Goal: Task Accomplishment & Management: Manage account settings

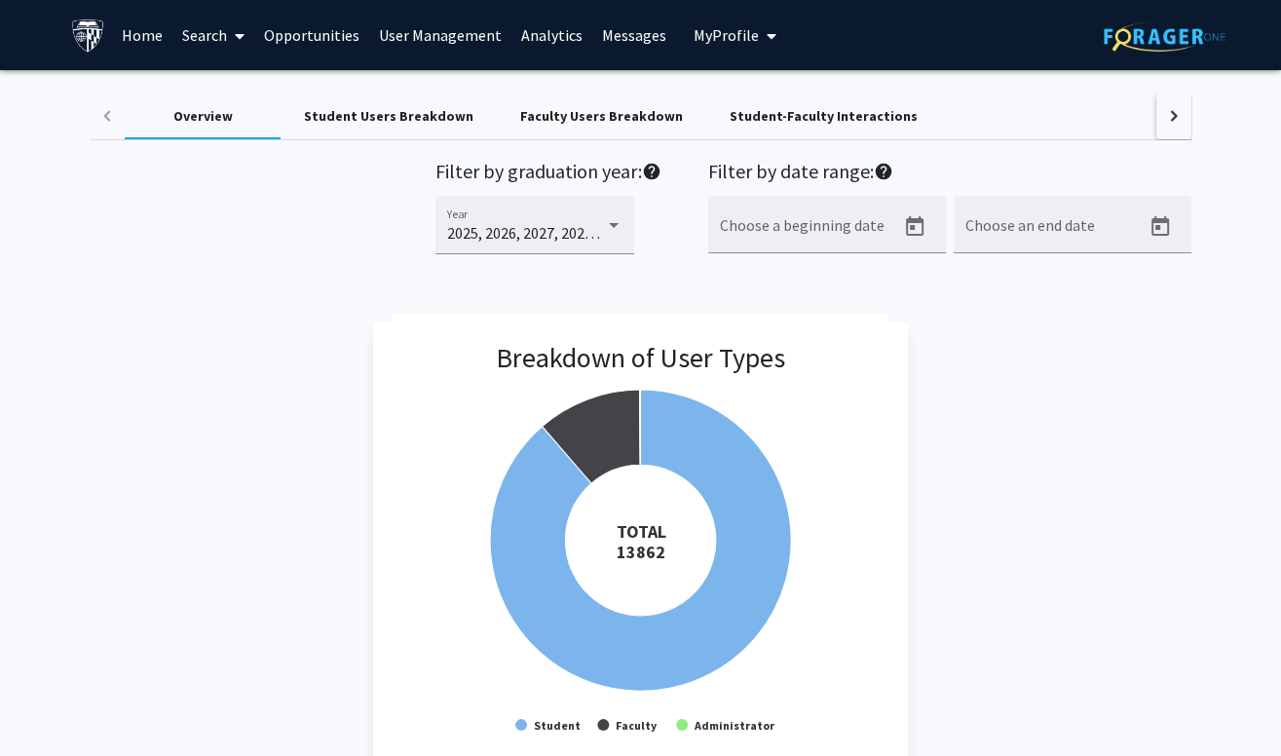
click at [711, 46] on button "My Profile" at bounding box center [735, 35] width 95 height 70
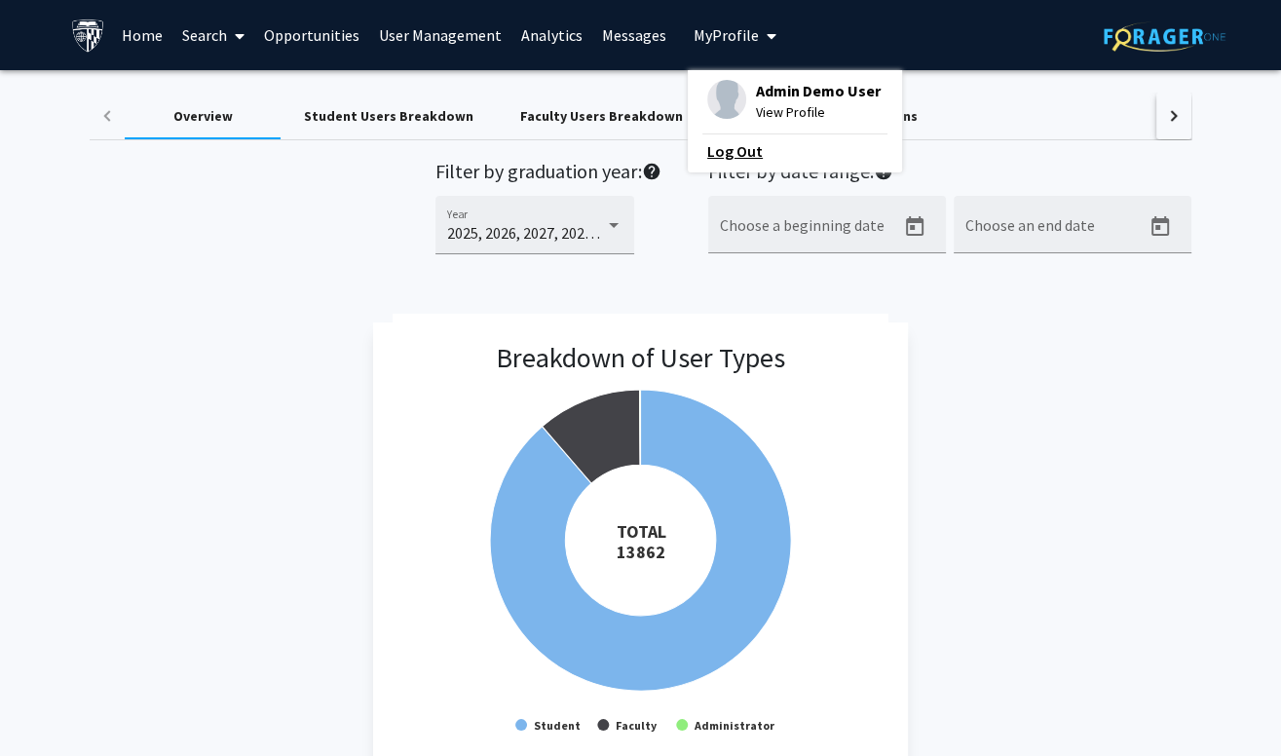
click at [707, 147] on link "Log Out" at bounding box center [794, 150] width 175 height 23
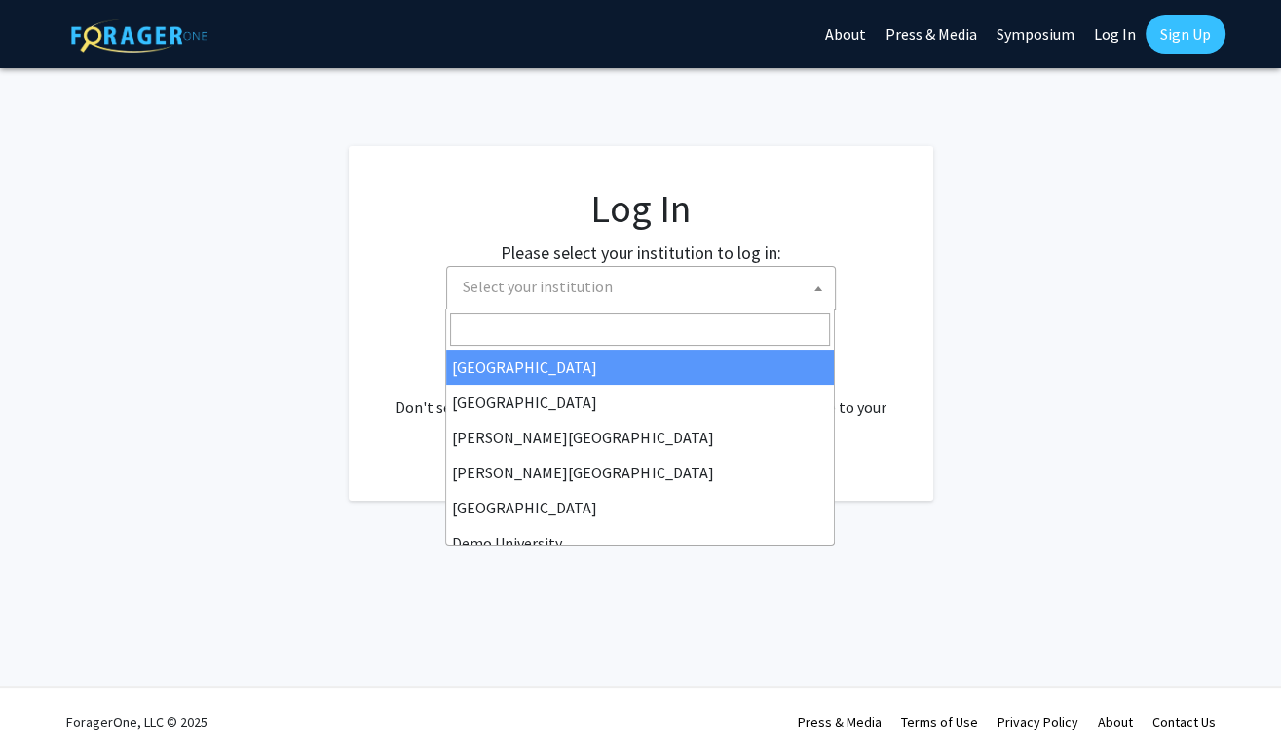
click at [586, 300] on span "Select your institution" at bounding box center [645, 287] width 380 height 40
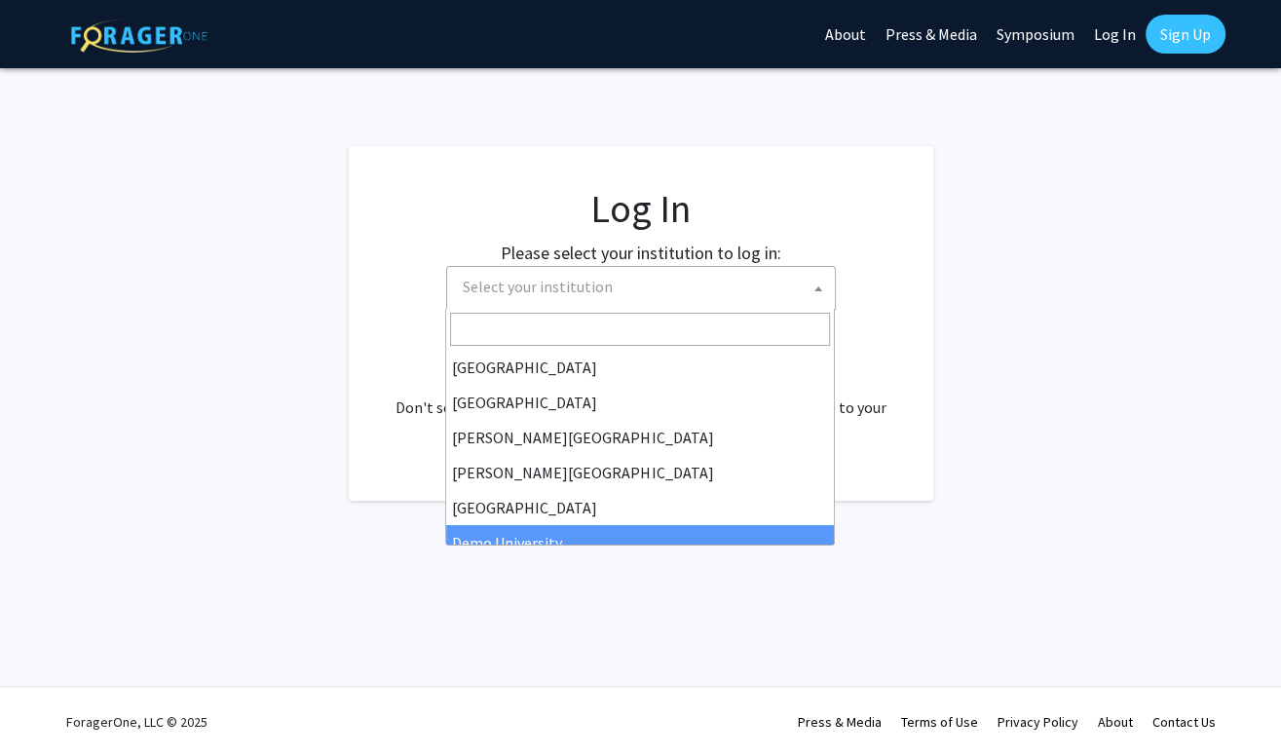
select select "8"
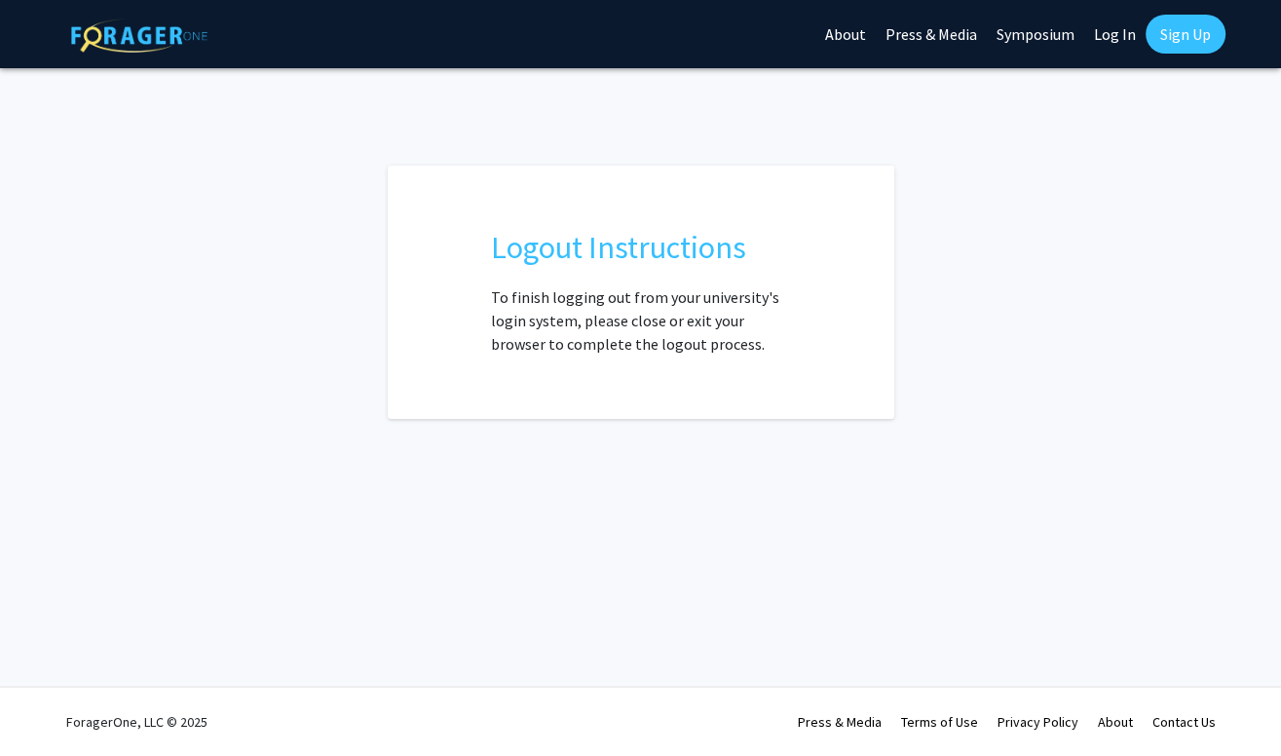
click at [1107, 38] on link "Log In" at bounding box center [1115, 34] width 61 height 68
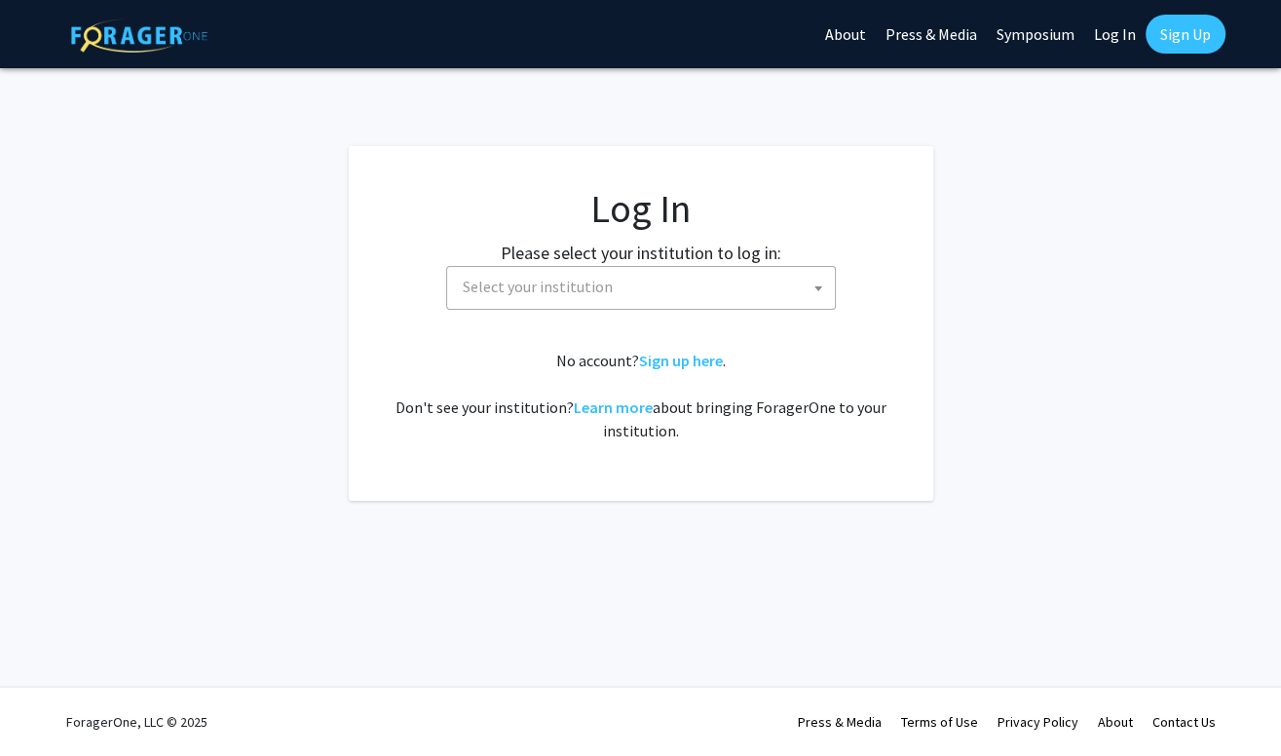
click at [598, 286] on span "Select your institution" at bounding box center [538, 286] width 150 height 19
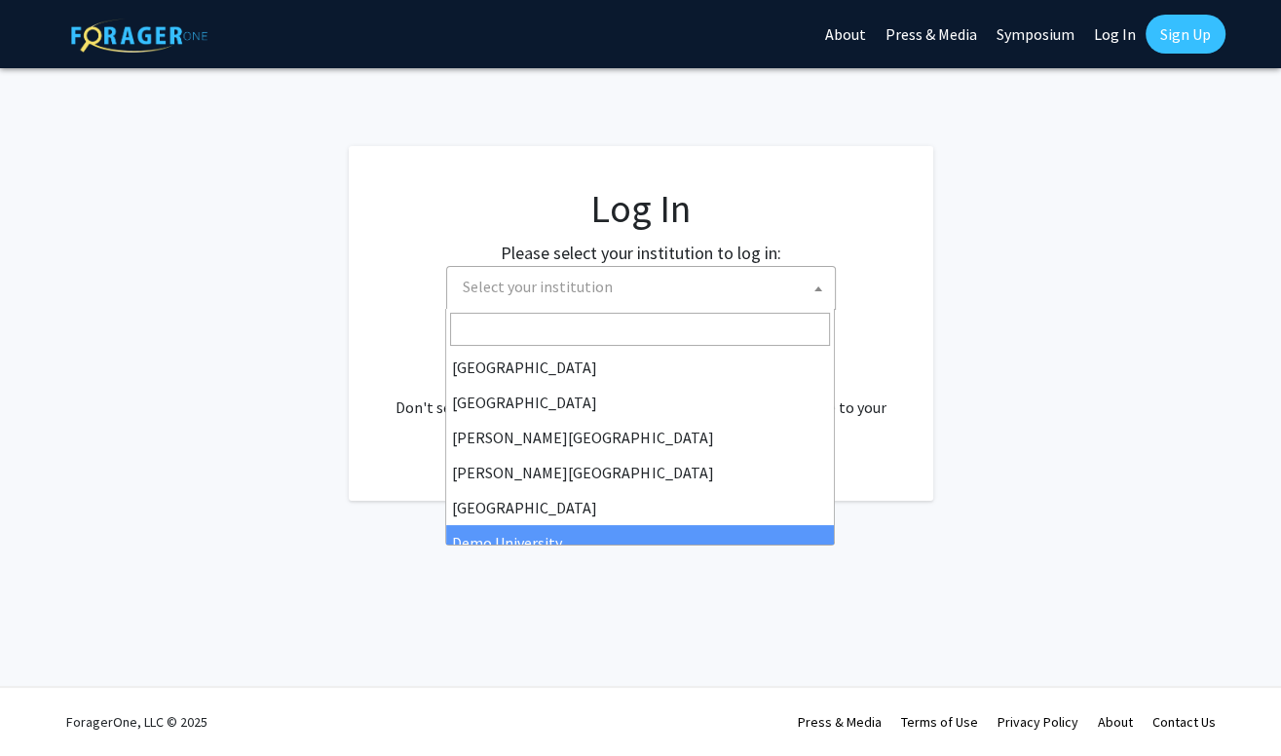
drag, startPoint x: 539, startPoint y: 501, endPoint x: 551, endPoint y: 534, distance: 35.1
select select "8"
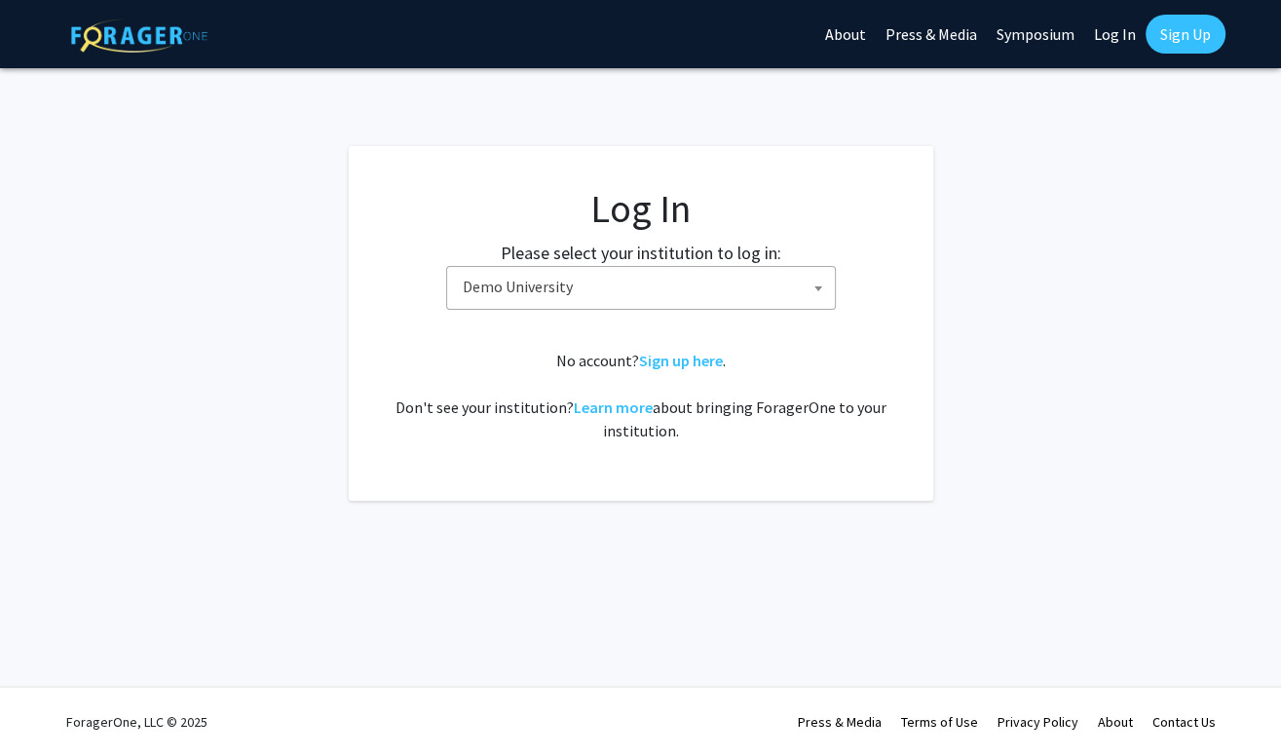
click at [551, 534] on div "Skip navigation About Press & Media Symposium Log In Sign Up Complete your prof…" at bounding box center [640, 378] width 1281 height 756
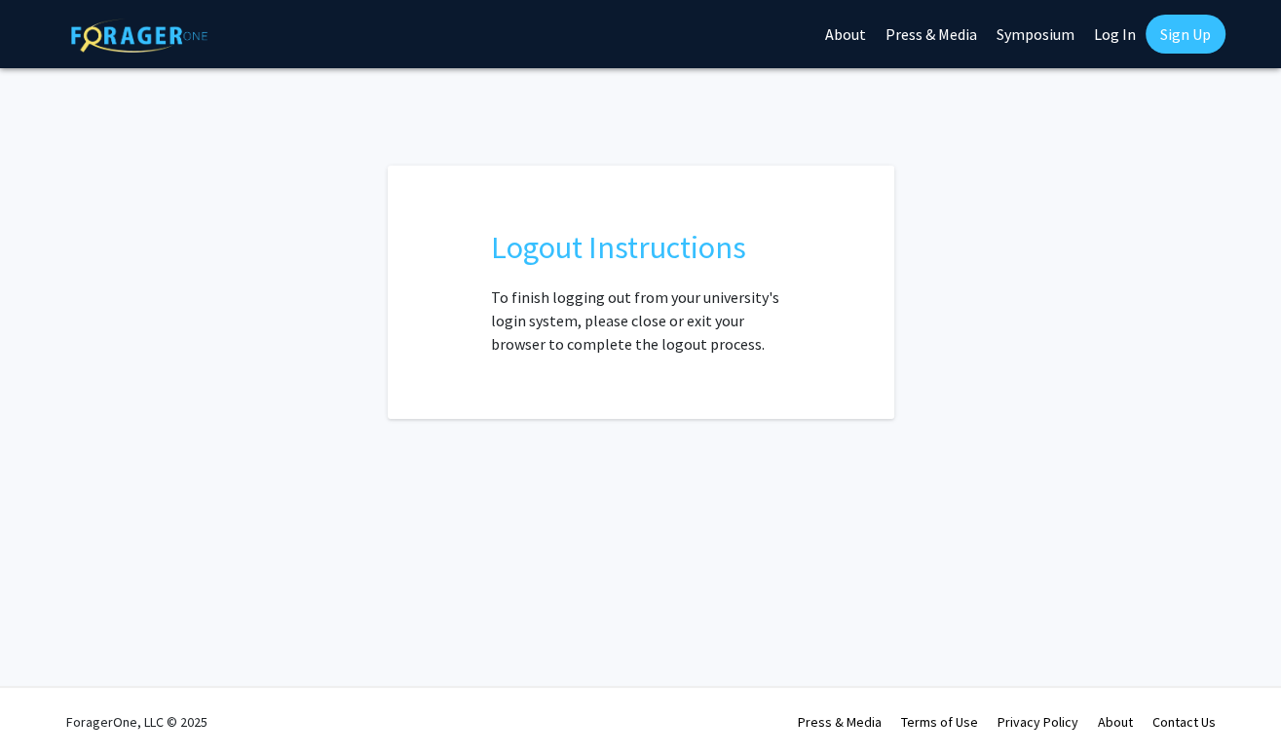
click at [1126, 32] on link "Log In" at bounding box center [1115, 34] width 61 height 68
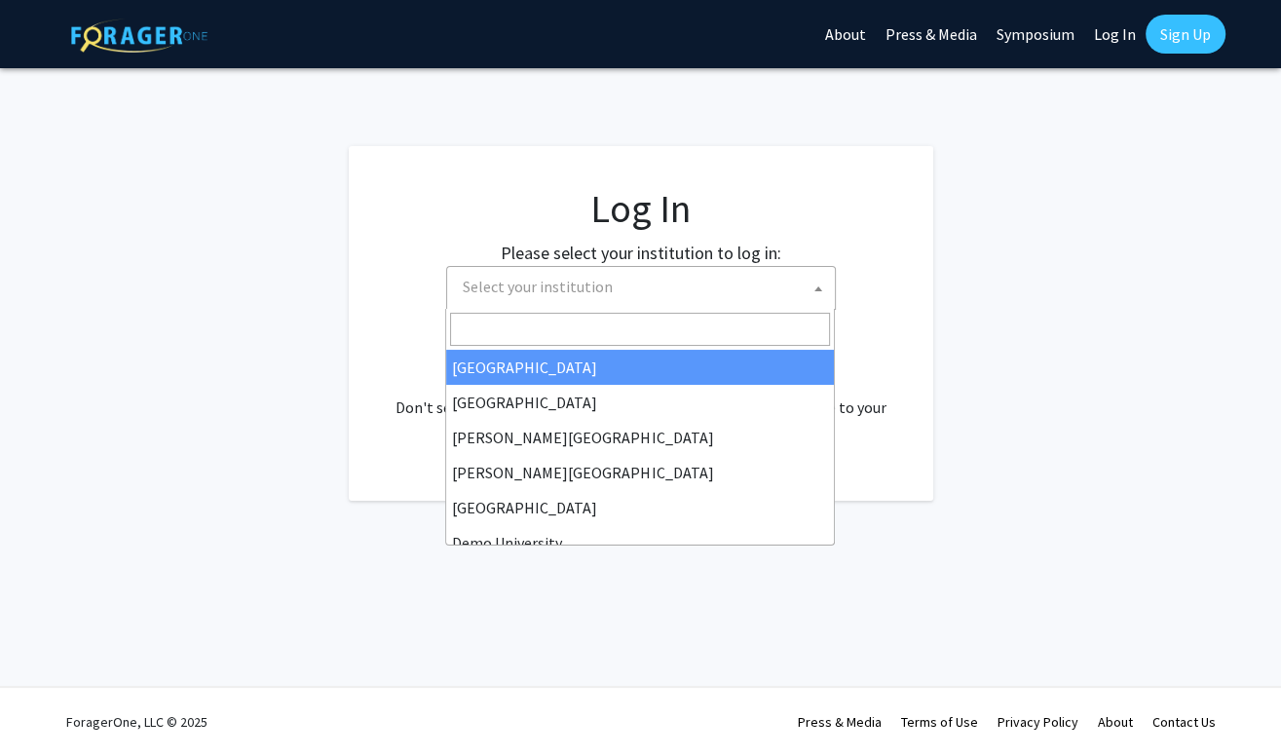
click at [592, 282] on span "Select your institution" at bounding box center [538, 286] width 150 height 19
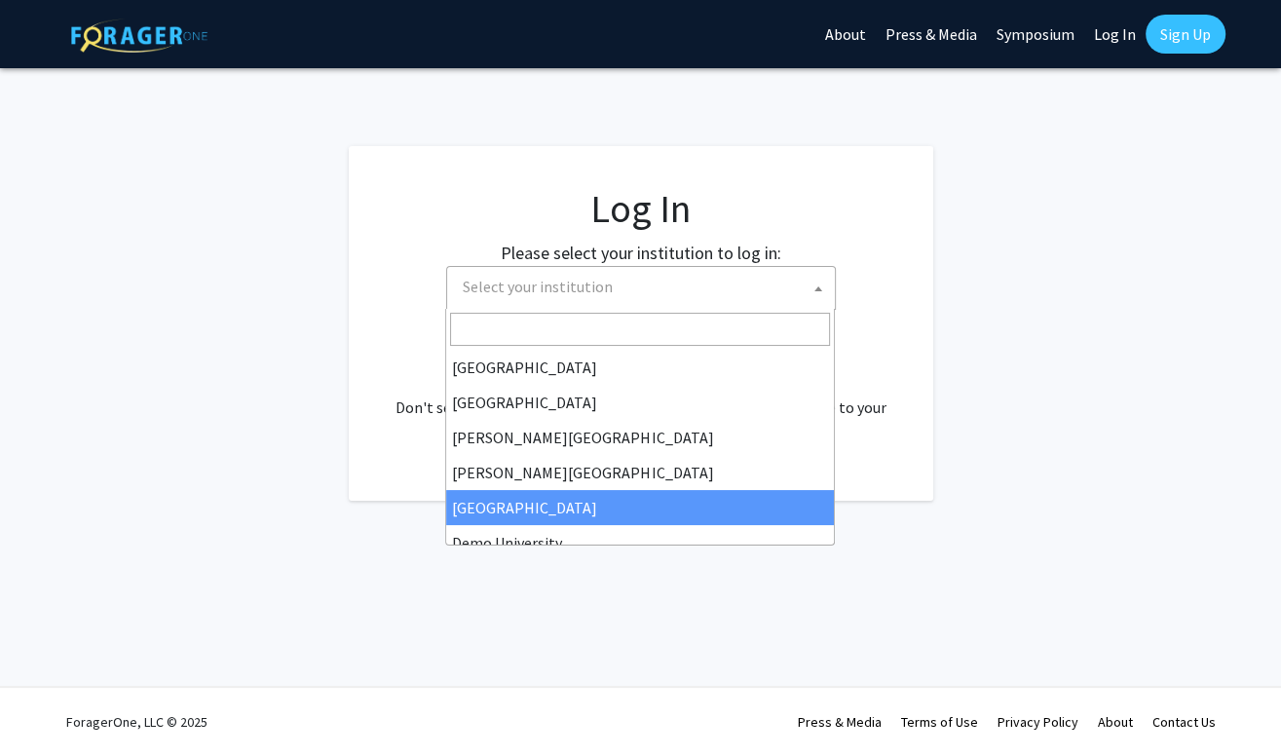
scroll to position [78, 0]
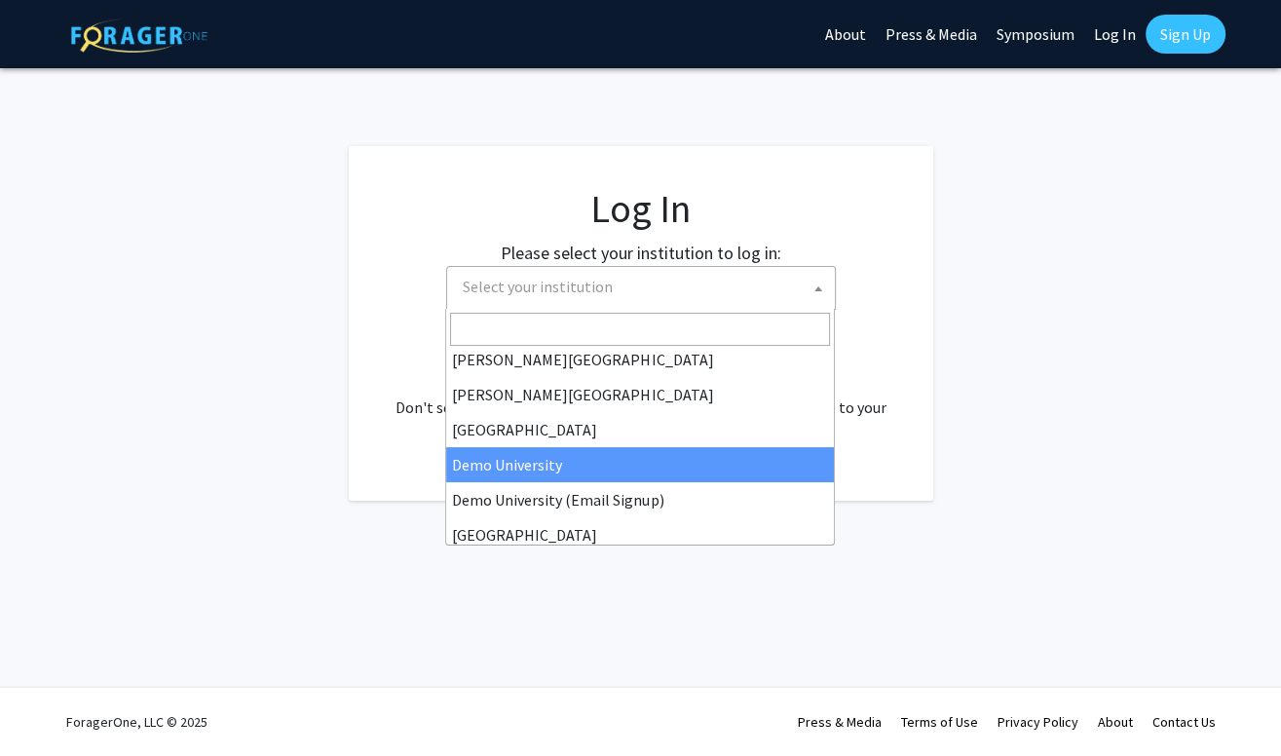
select select "8"
